Goal: Transaction & Acquisition: Purchase product/service

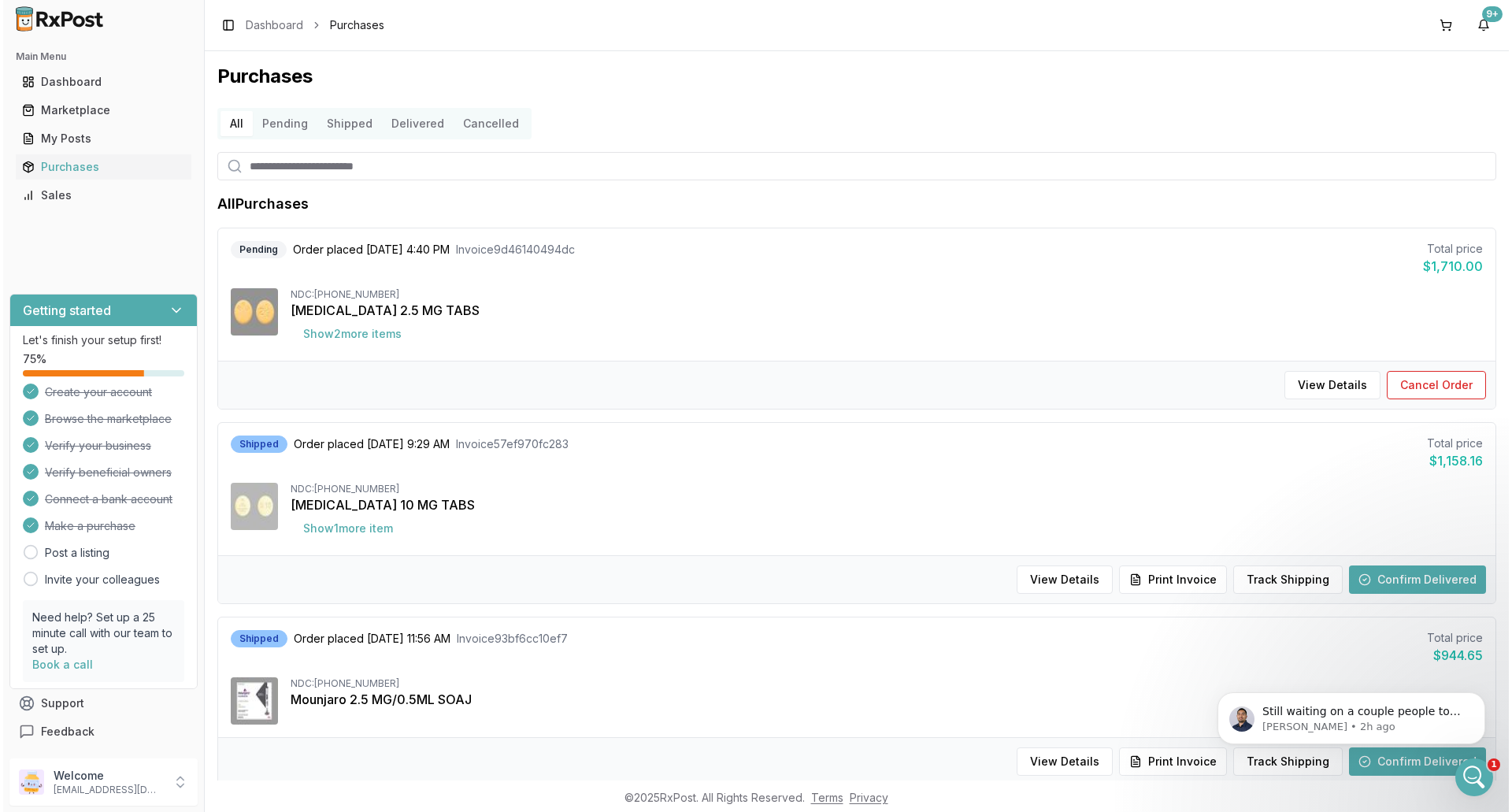
scroll to position [2, 0]
click at [71, 116] on div "Marketplace" at bounding box center [100, 110] width 163 height 16
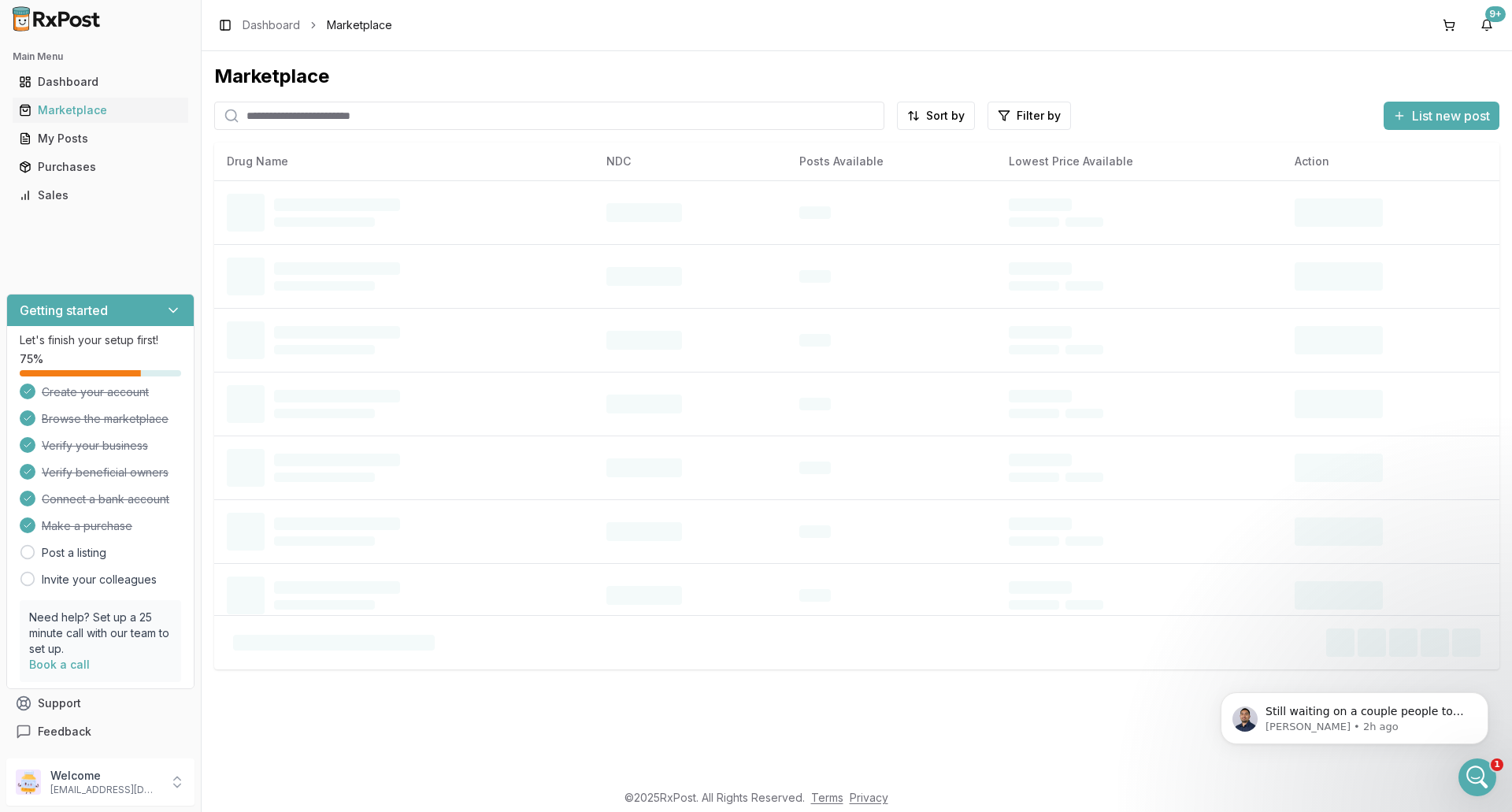
click at [412, 118] on input "search" at bounding box center [550, 115] width 670 height 28
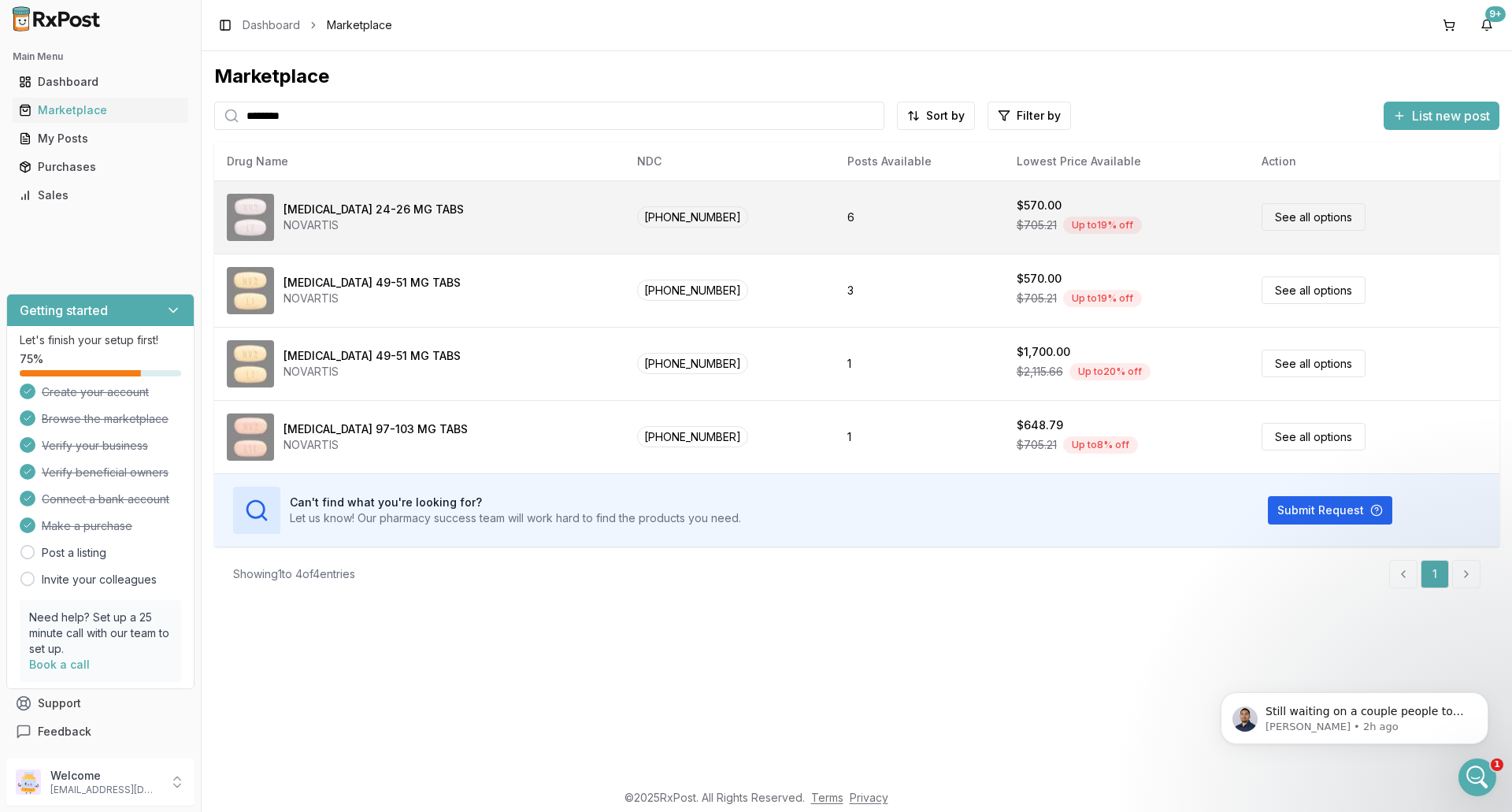
type input "********"
click at [443, 187] on td "[MEDICAL_DATA] 24-26 MG TABS NOVARTIS" at bounding box center [419, 217] width 411 height 73
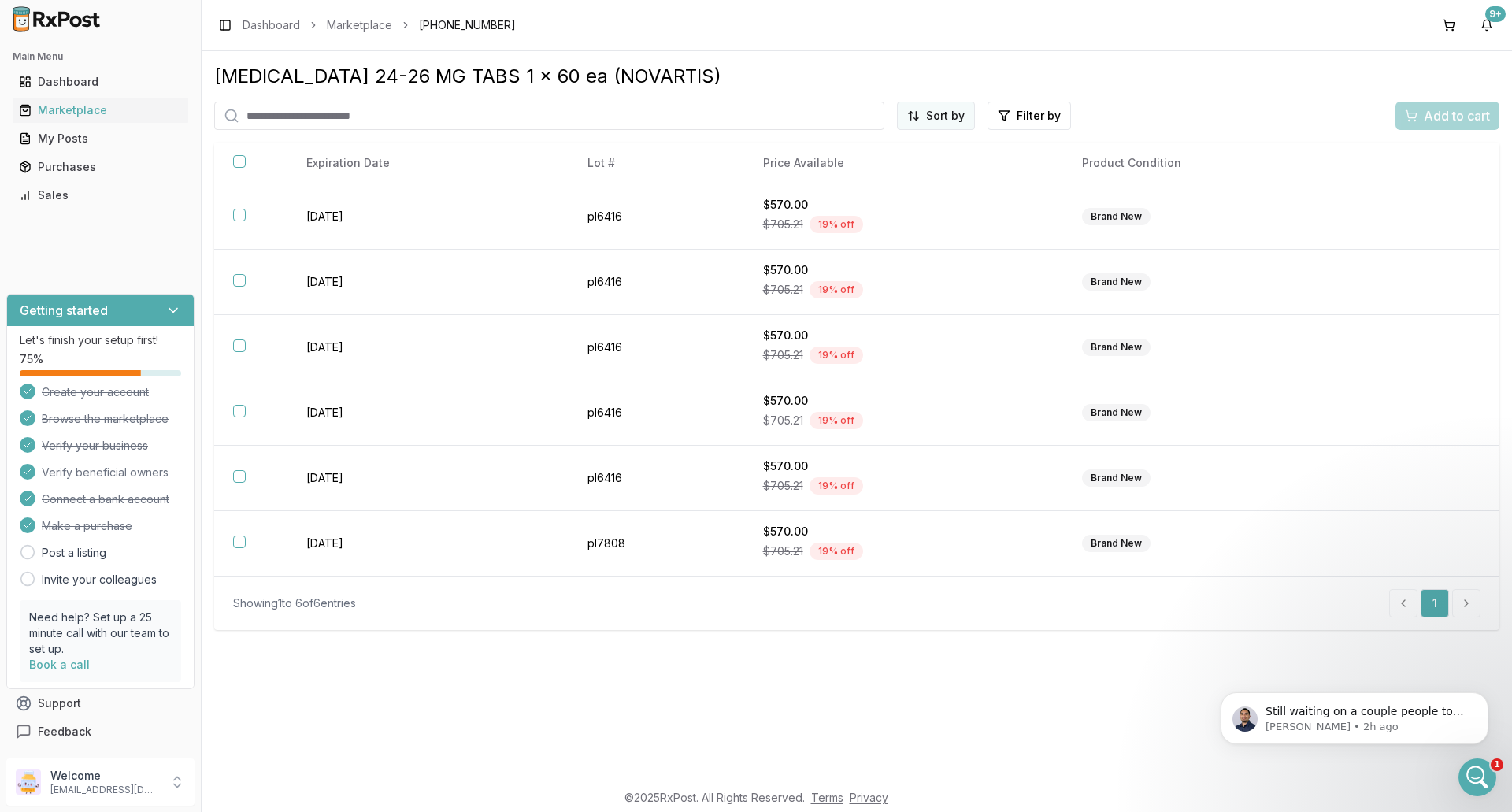
click at [945, 103] on html "Main Menu Dashboard Marketplace My Posts Purchases Sales Getting started Let's …" at bounding box center [756, 406] width 1512 height 812
click at [942, 168] on div "Price (Low to High)" at bounding box center [898, 174] width 149 height 25
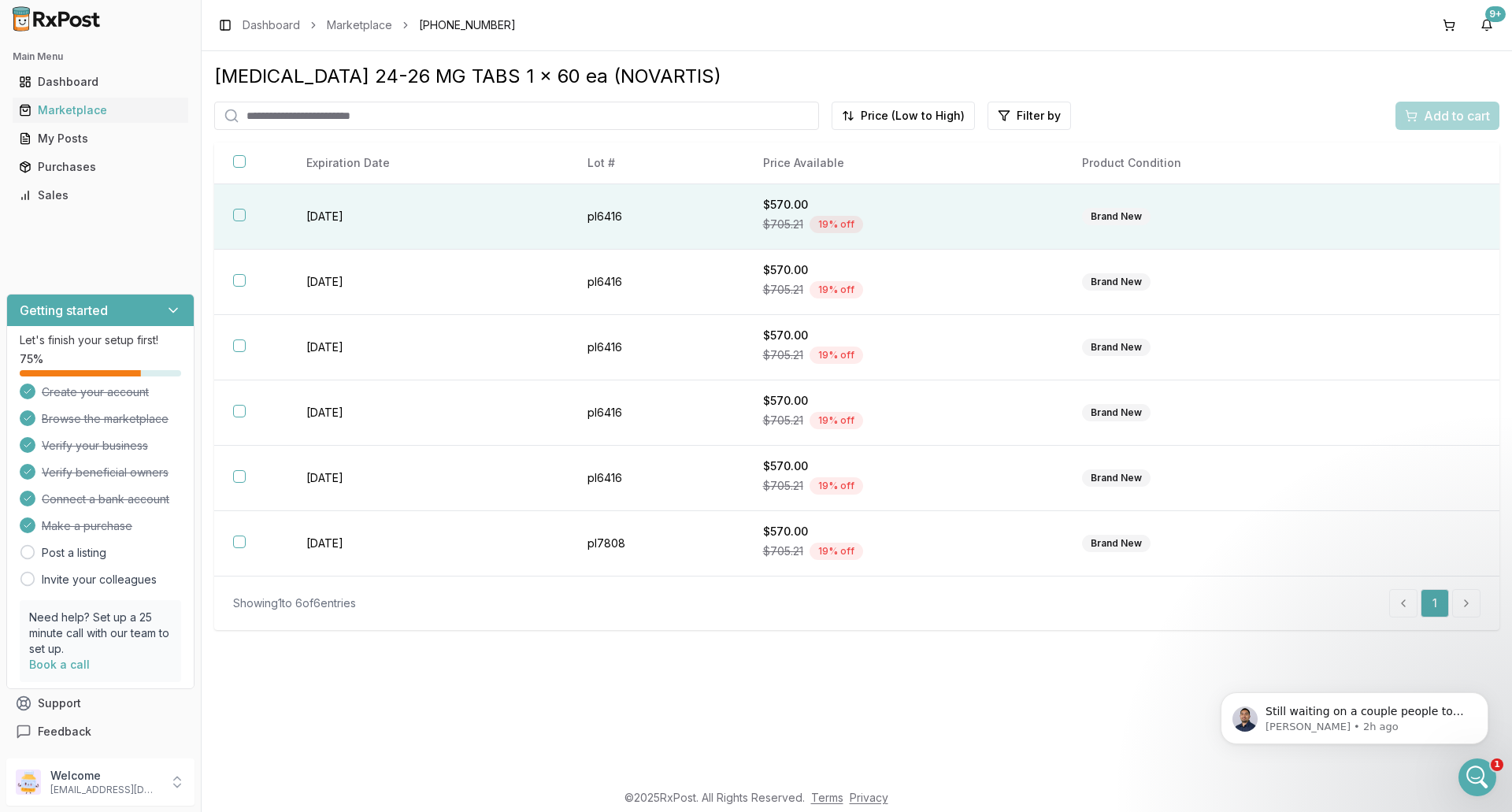
click at [925, 214] on div "$705.21 19 % off" at bounding box center [904, 224] width 282 height 23
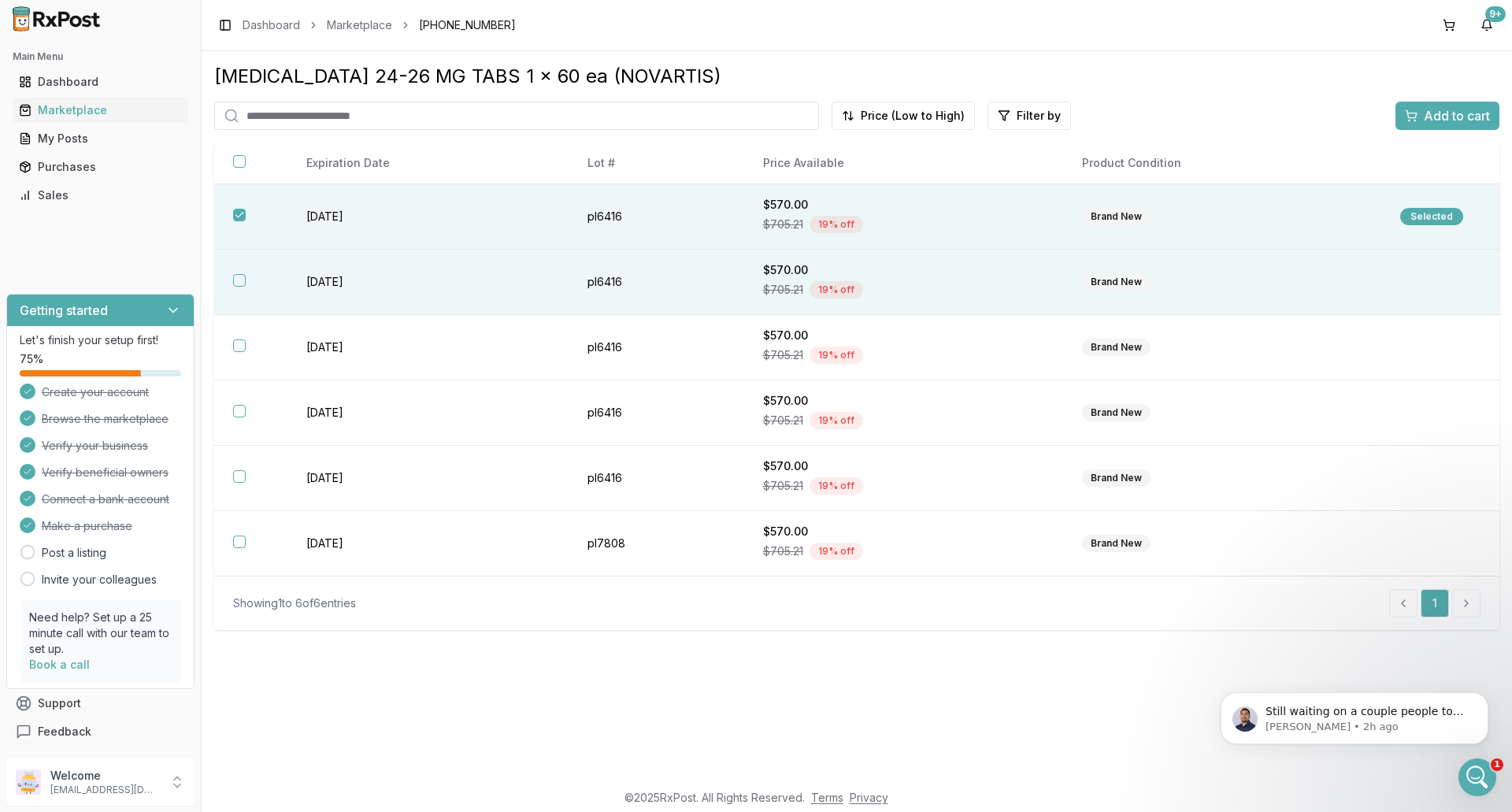
click at [953, 285] on div "$705.21 19 % off" at bounding box center [904, 289] width 282 height 23
click at [1432, 119] on span "Add to cart" at bounding box center [1457, 116] width 66 height 19
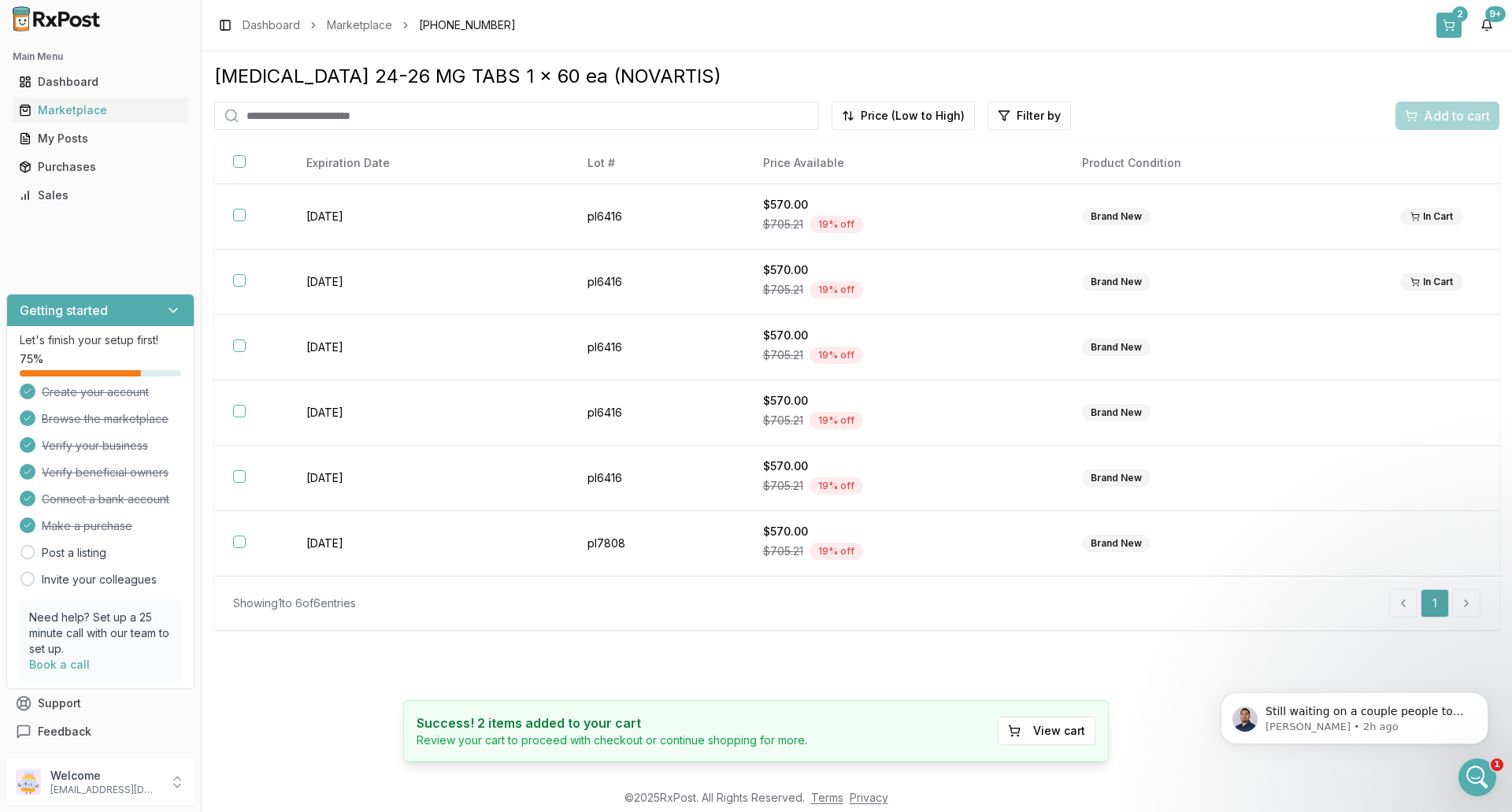
click at [1445, 20] on button "2" at bounding box center [1449, 25] width 25 height 25
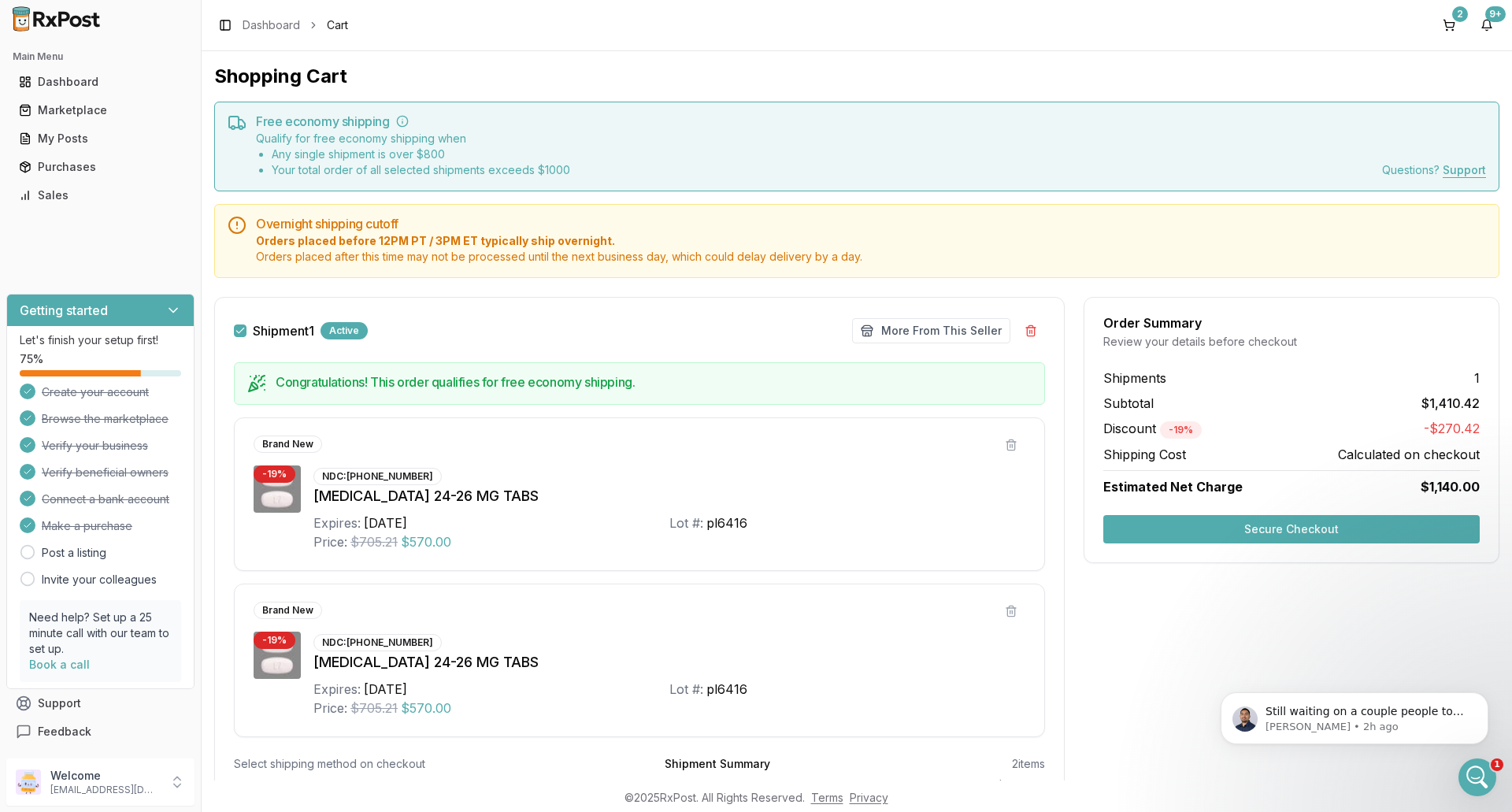
click at [1281, 521] on button "Secure Checkout" at bounding box center [1292, 528] width 377 height 28
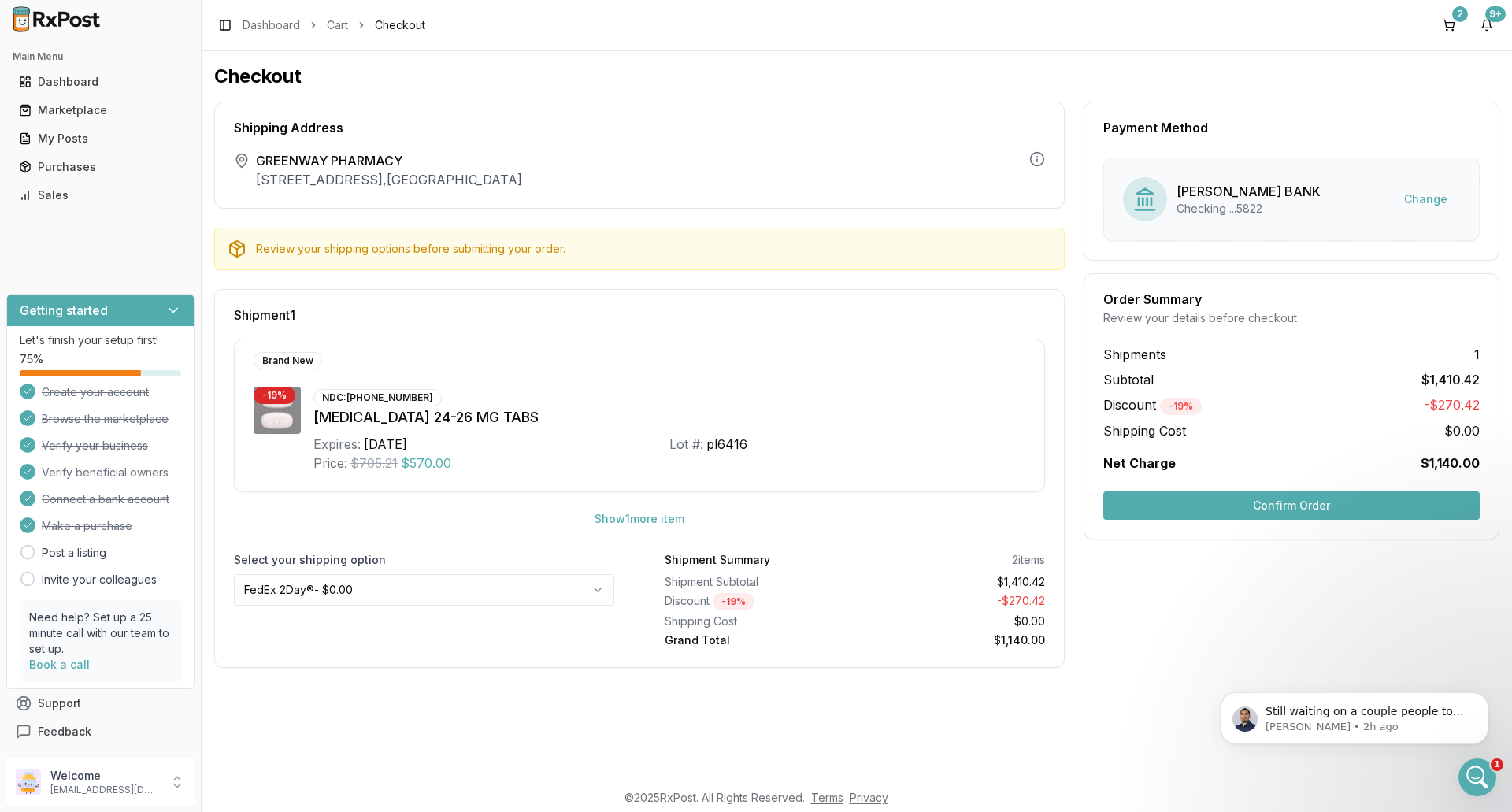
click at [1201, 504] on button "Confirm Order" at bounding box center [1292, 505] width 377 height 28
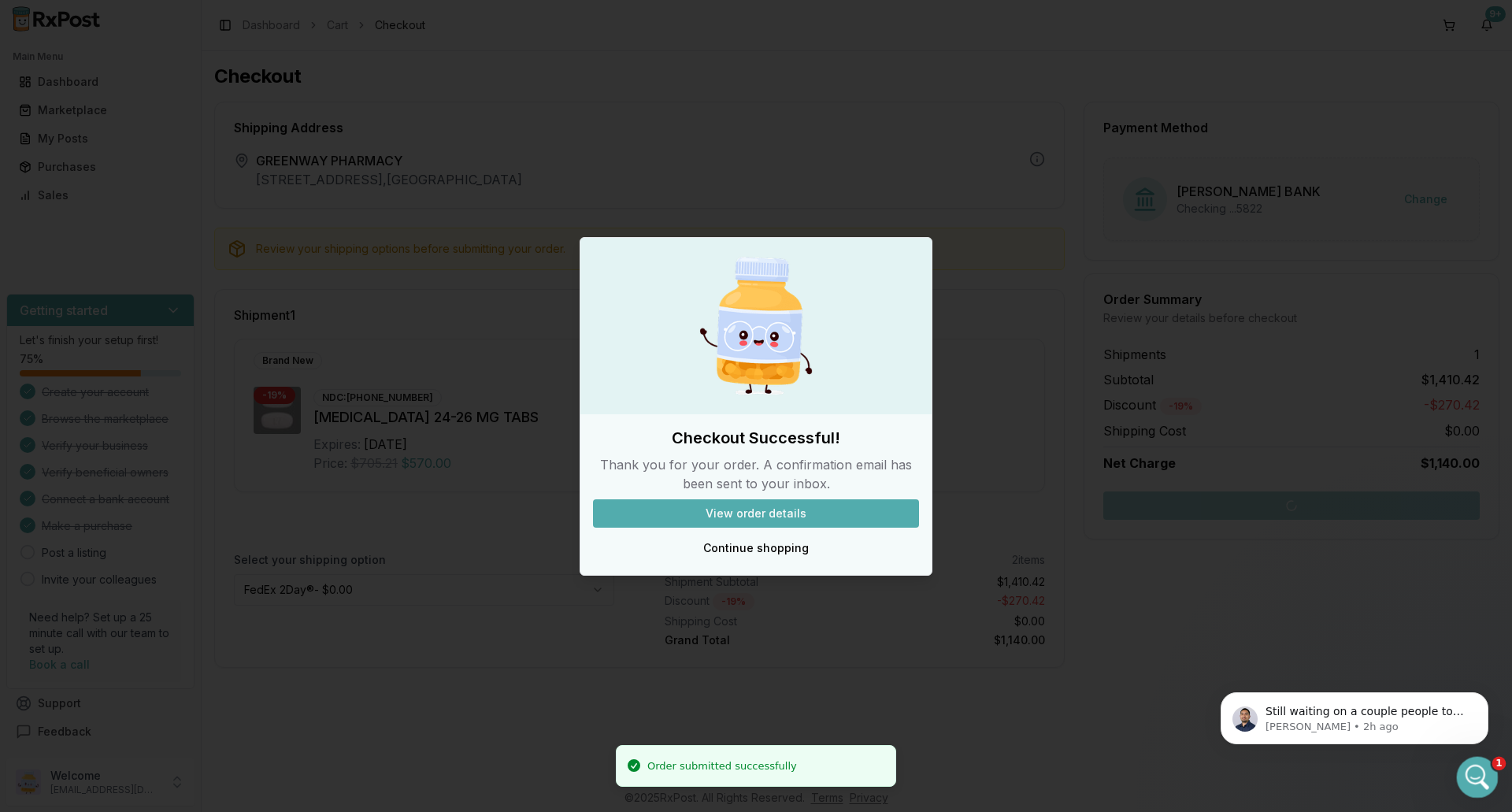
click at [1475, 778] on icon "Open Intercom Messenger" at bounding box center [1476, 775] width 26 height 26
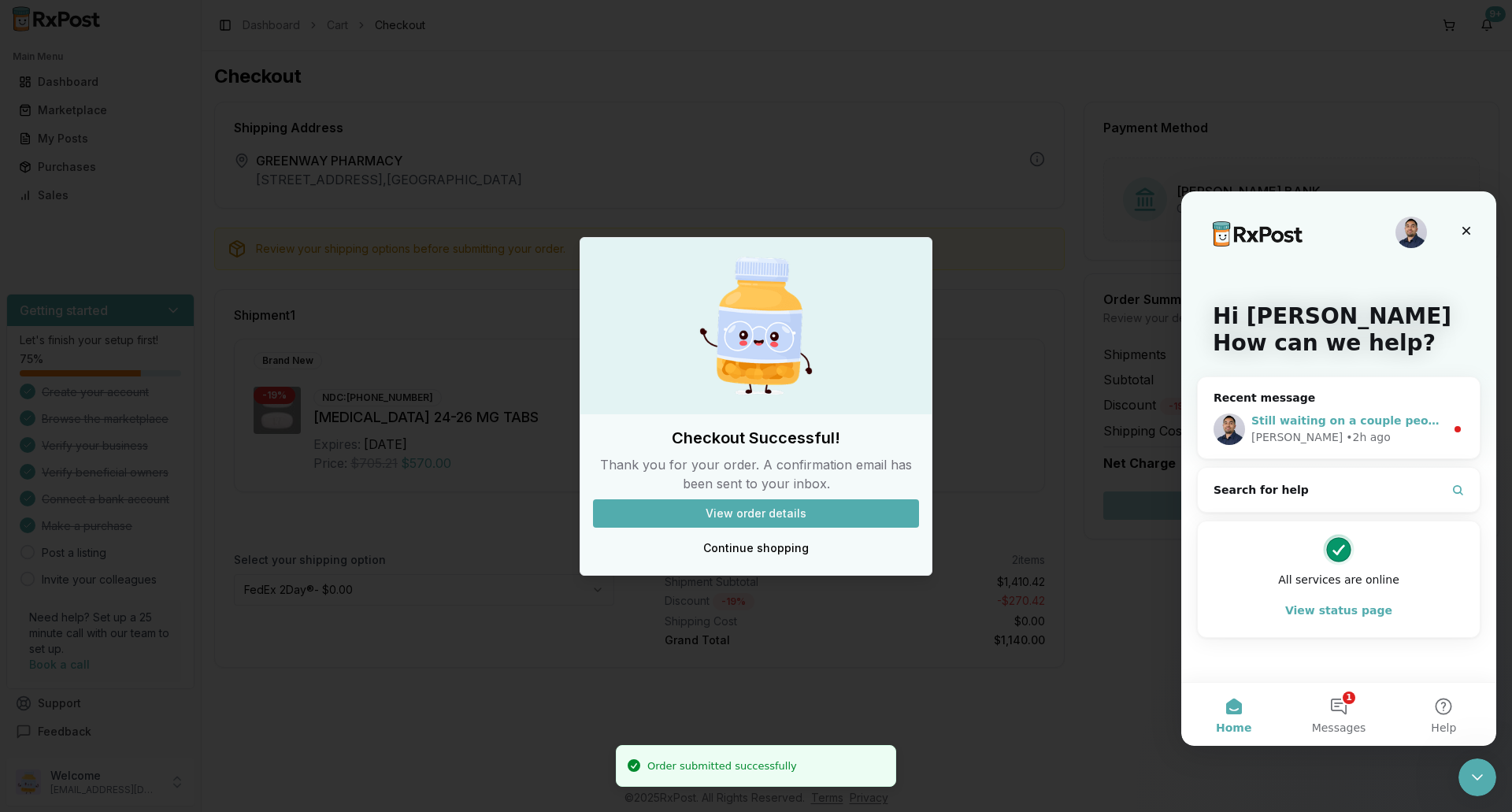
click at [1380, 422] on span "Still waiting on a couple people to get back to me on your list" at bounding box center [1444, 421] width 384 height 13
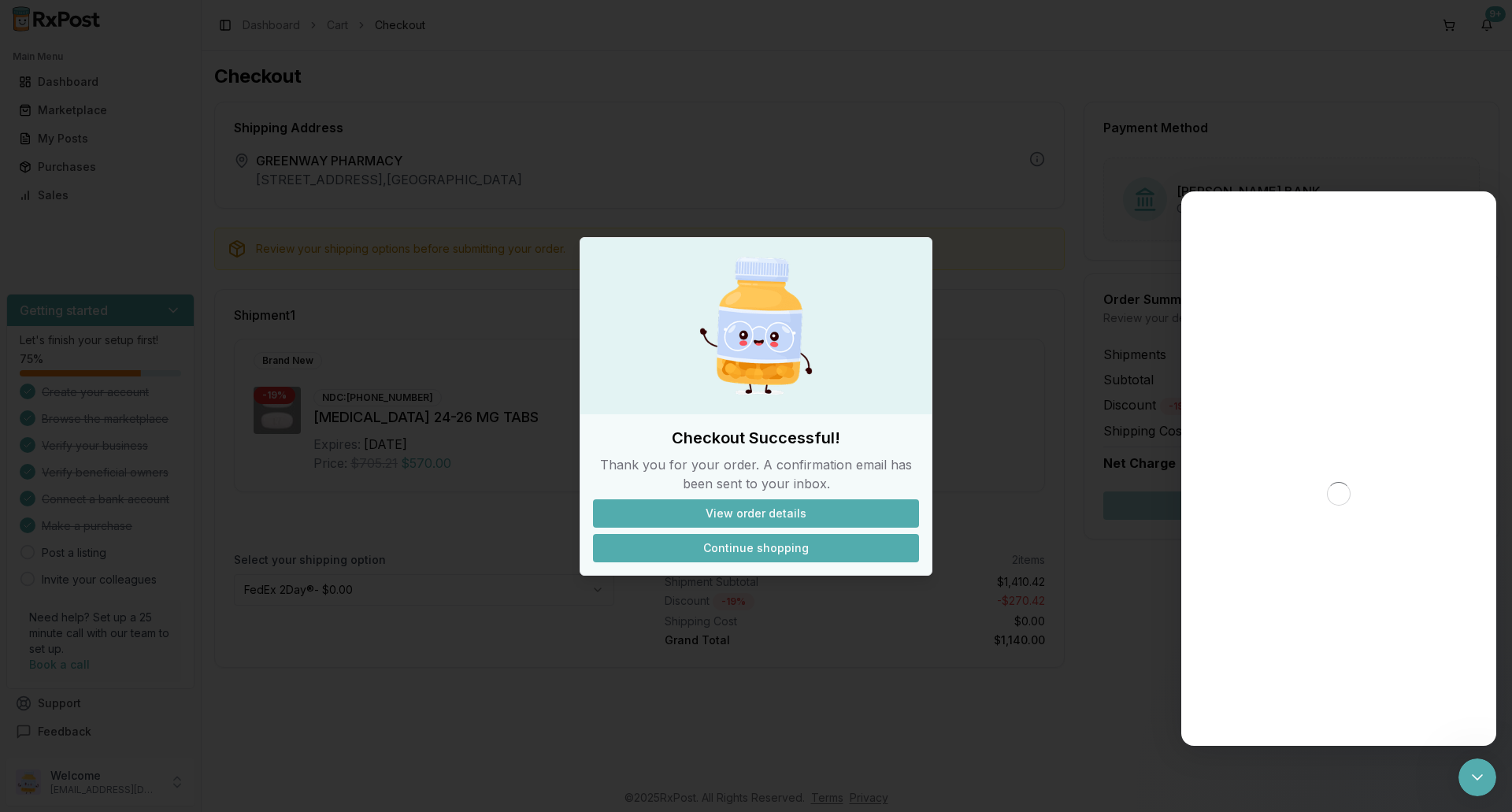
click at [723, 542] on button "Continue shopping" at bounding box center [756, 548] width 326 height 28
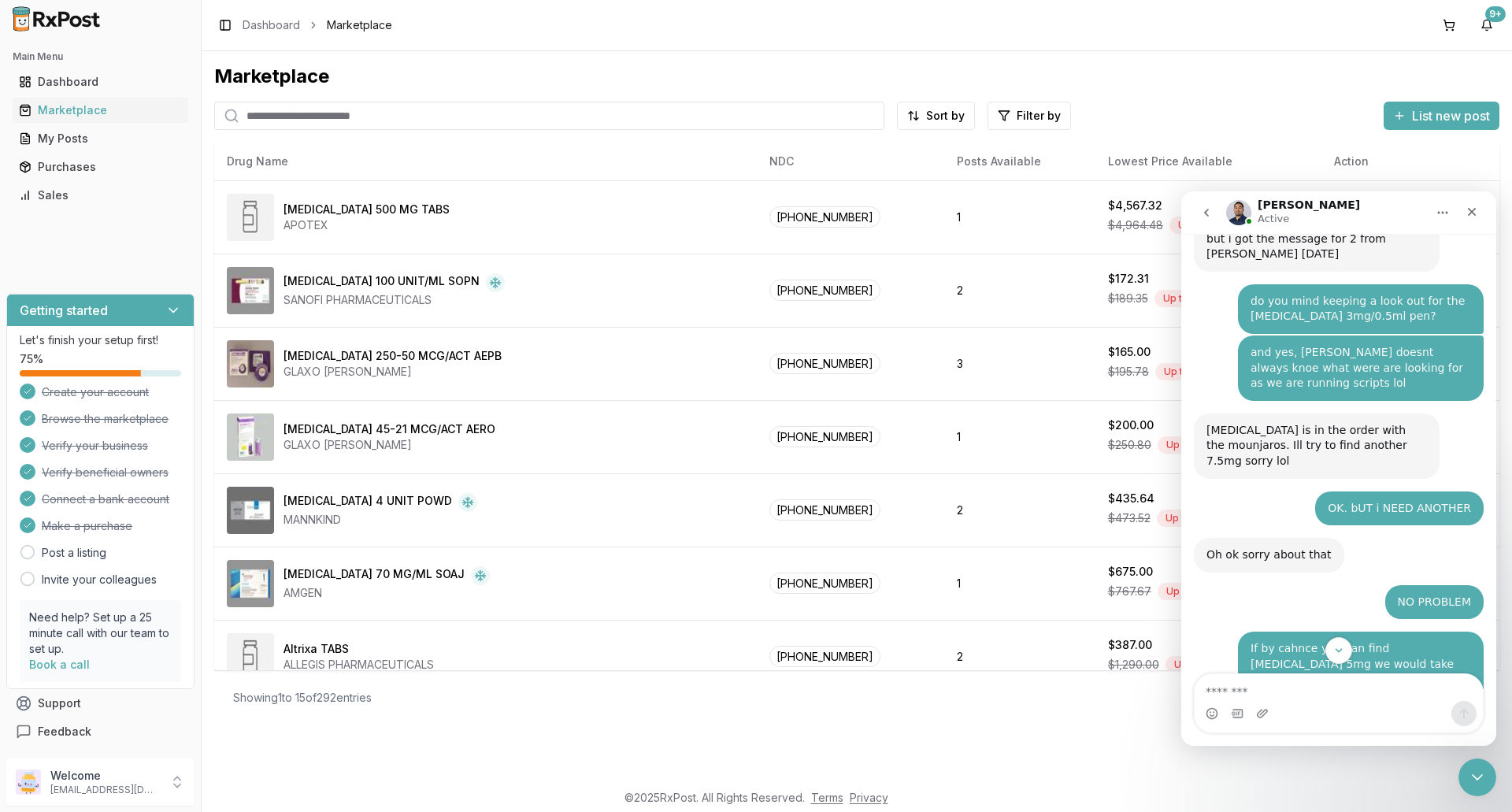
scroll to position [12753, 0]
